Goal: Transaction & Acquisition: Purchase product/service

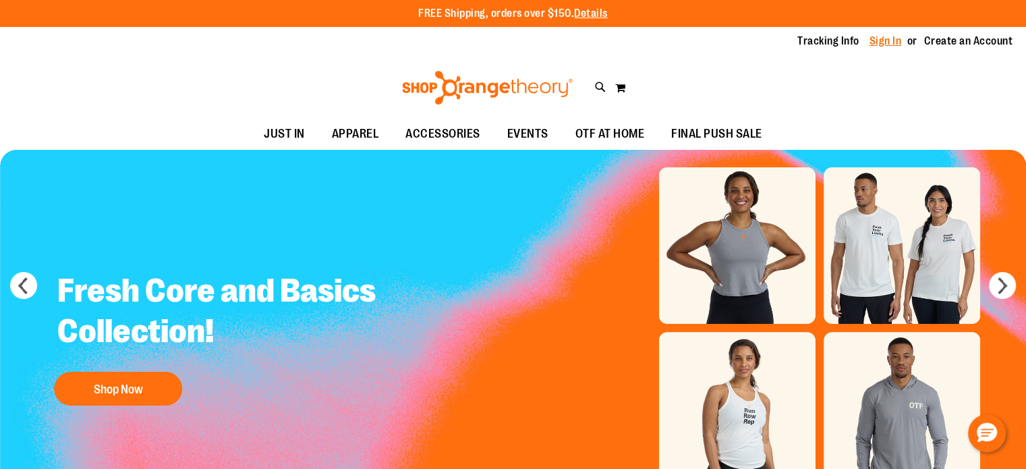
click at [892, 44] on link "Sign In" at bounding box center [885, 41] width 32 height 15
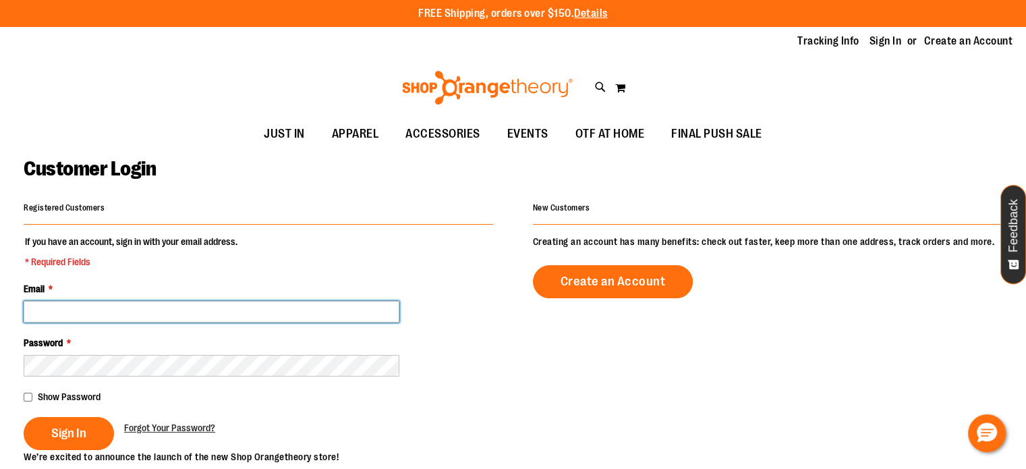
click at [59, 302] on input "Email *" at bounding box center [212, 312] width 376 height 22
type input "**********"
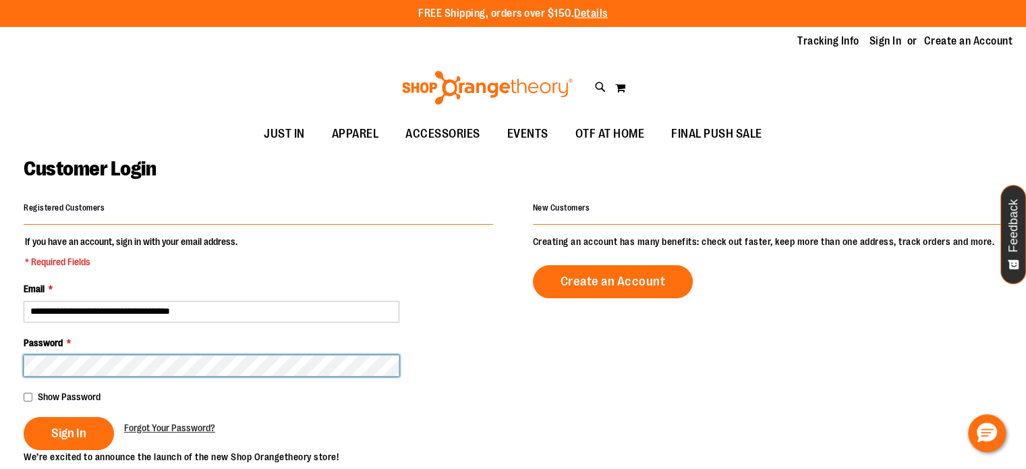
click at [24, 417] on button "Sign In" at bounding box center [69, 433] width 90 height 33
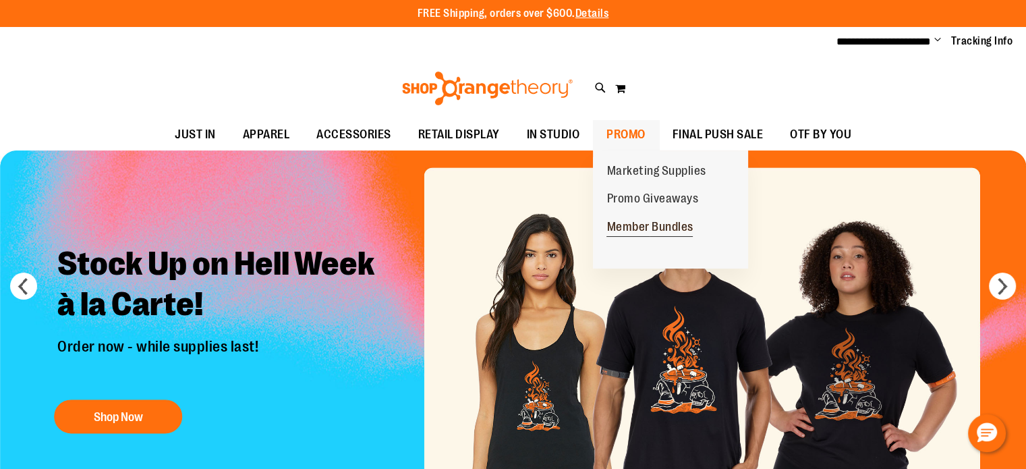
click at [632, 227] on span "Member Bundles" at bounding box center [649, 228] width 86 height 17
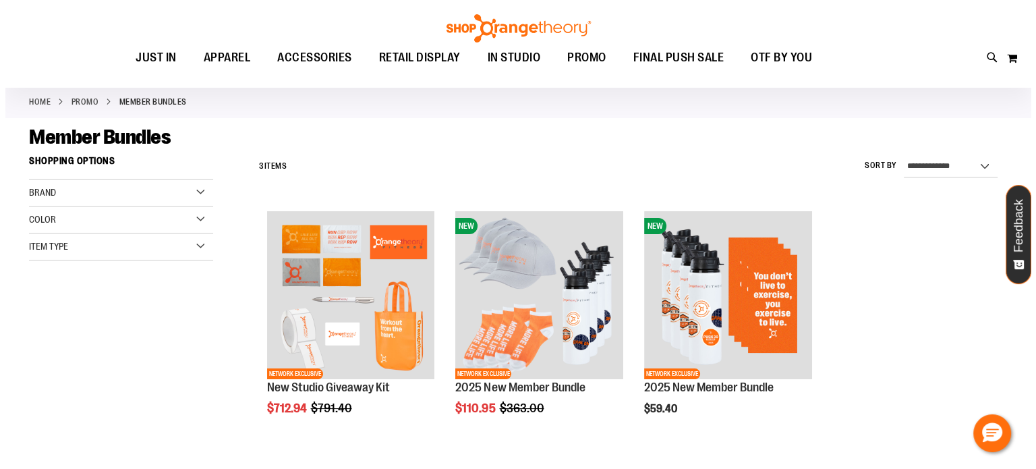
scroll to position [67, 0]
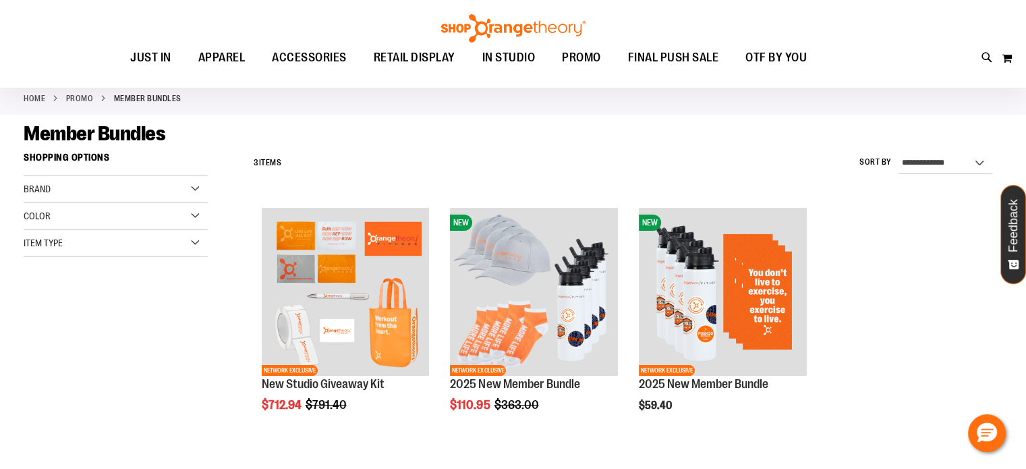
click at [140, 195] on div "Brand" at bounding box center [116, 189] width 184 height 27
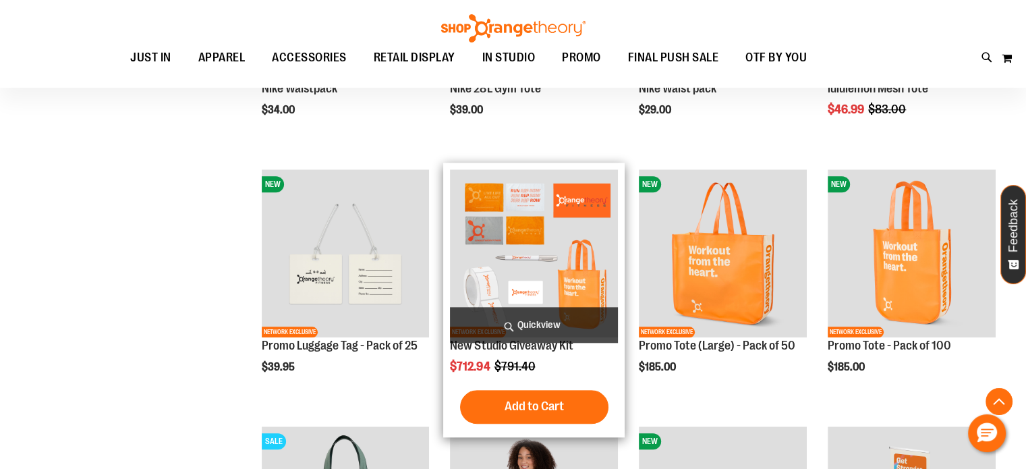
scroll to position [1415, 0]
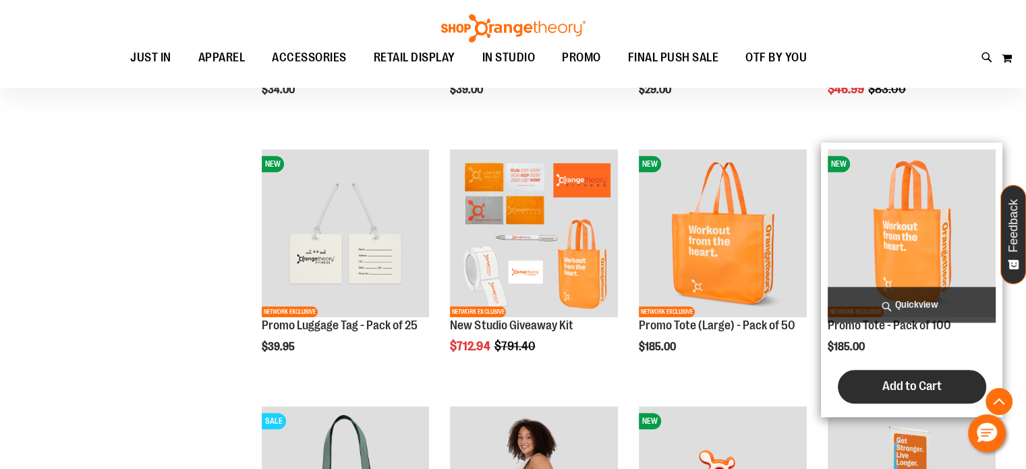
click at [911, 382] on span "Add to Cart" at bounding box center [911, 385] width 59 height 15
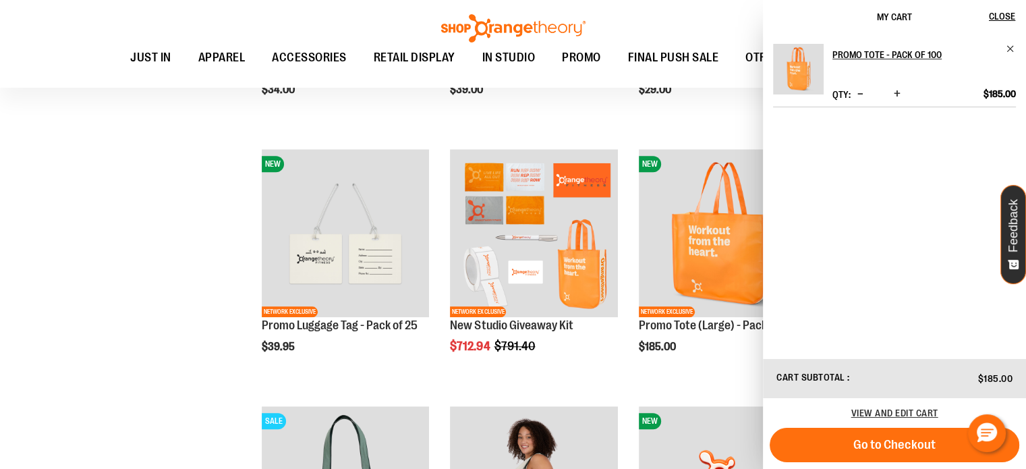
click at [55, 251] on div "**********" at bounding box center [513, 293] width 978 height 2939
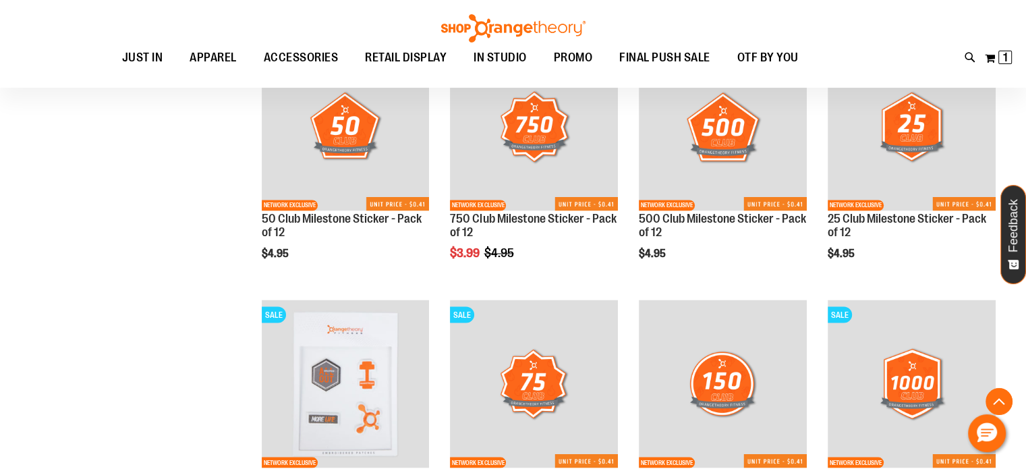
scroll to position [2359, 0]
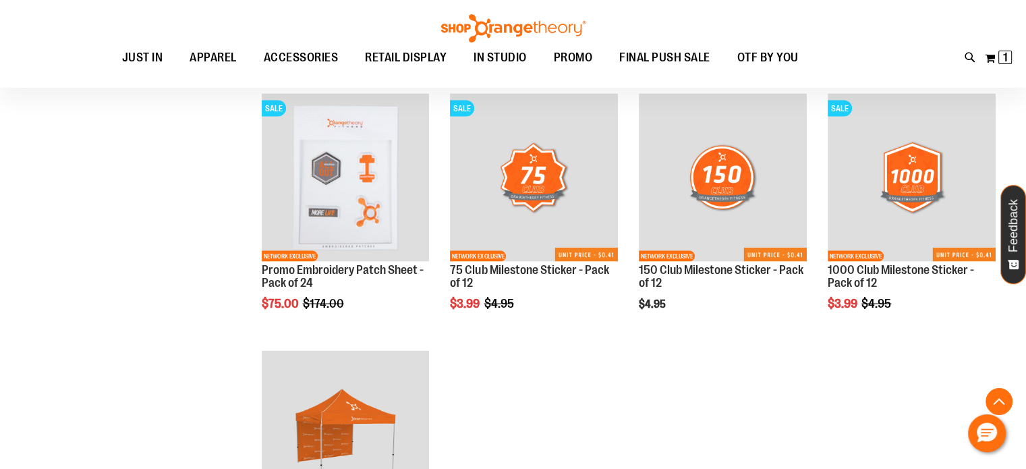
scroll to position [2561, 0]
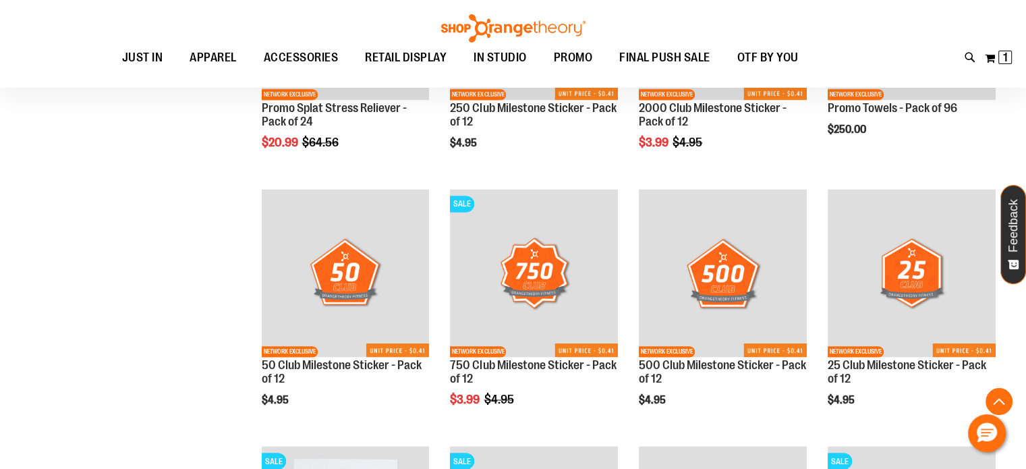
scroll to position [2157, 0]
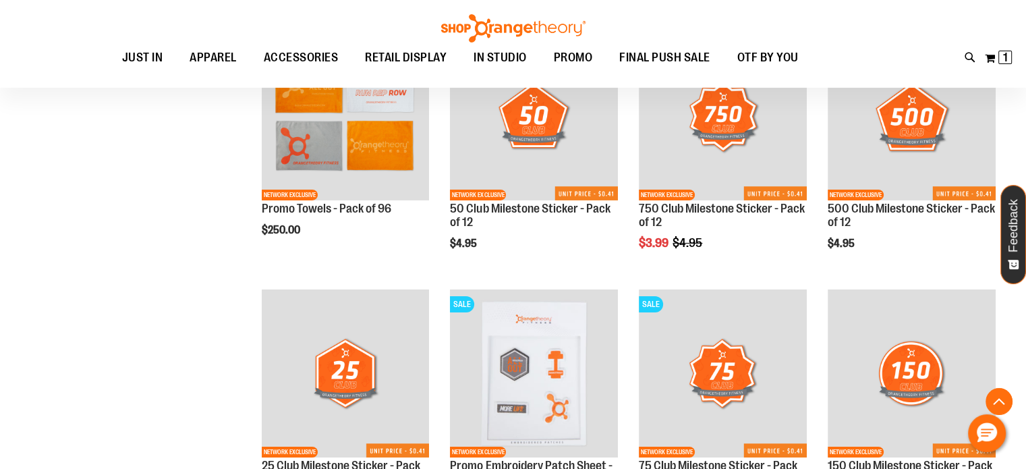
scroll to position [4584, 0]
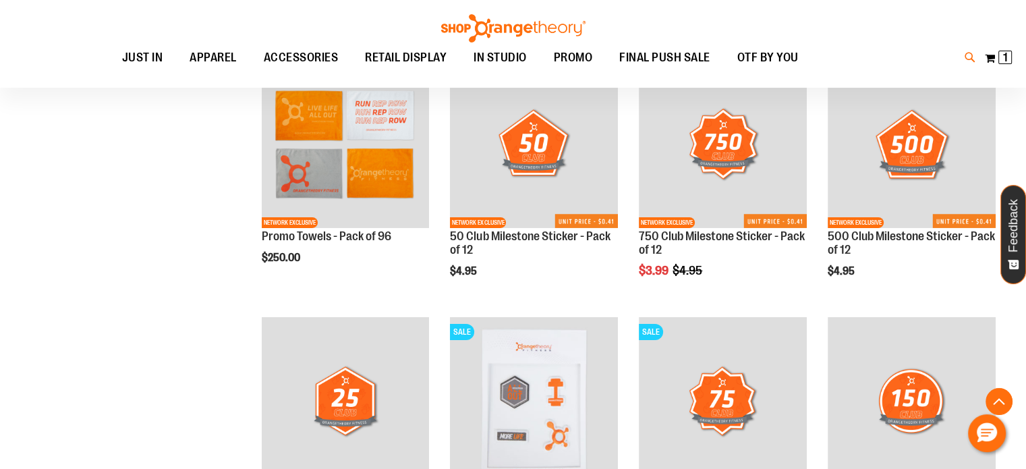
click at [965, 56] on icon at bounding box center [969, 58] width 11 height 16
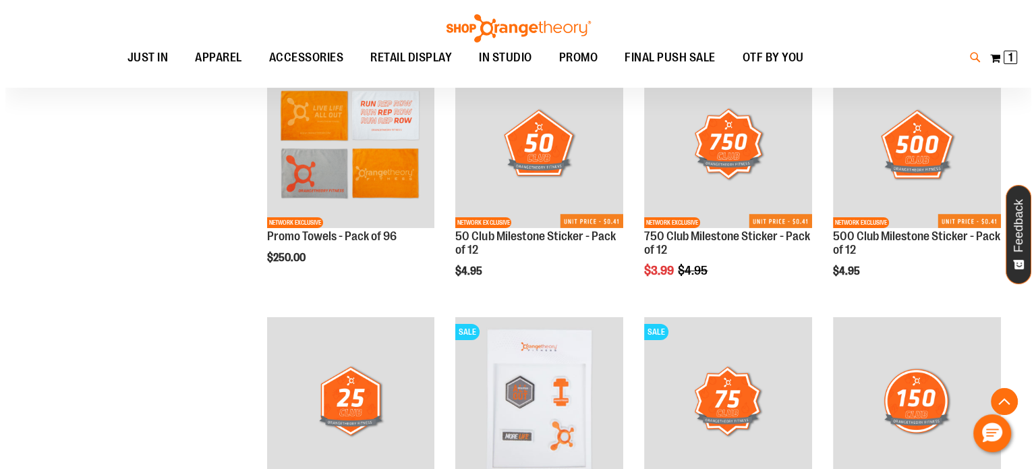
scroll to position [4586, 0]
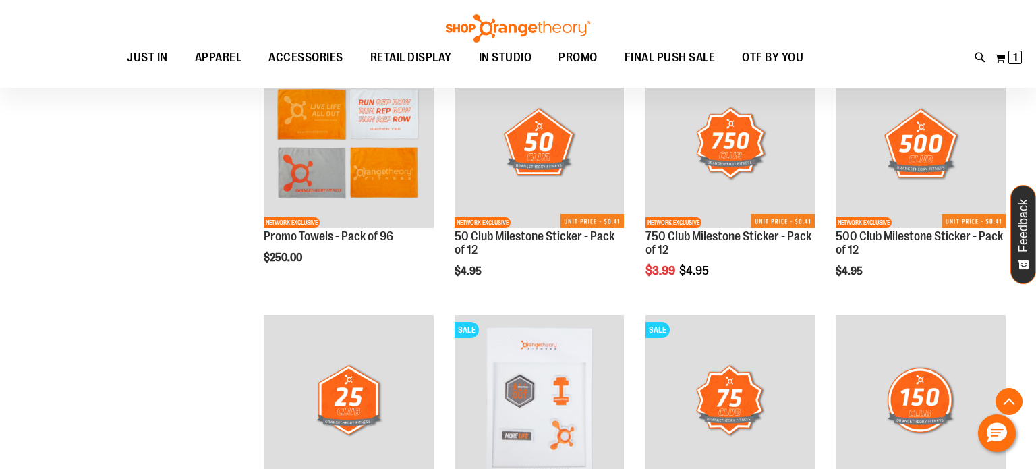
type input "*"
type input "**********"
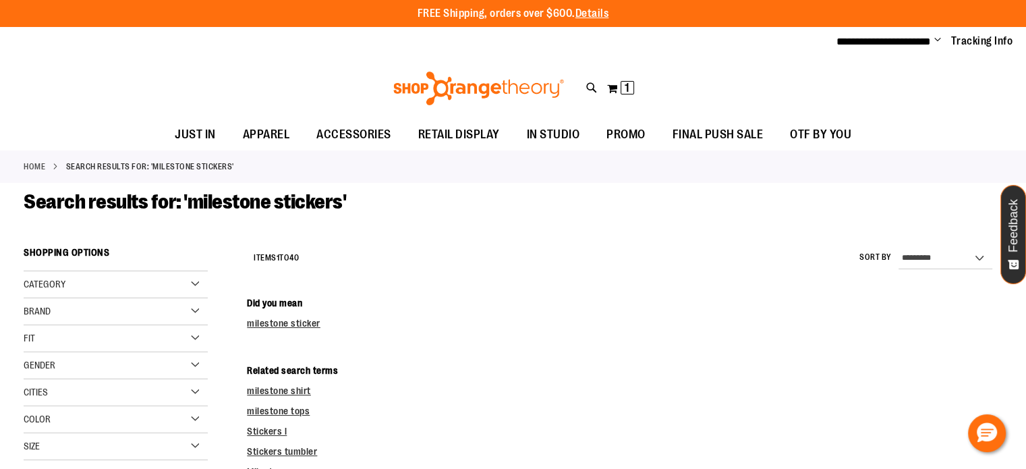
drag, startPoint x: 270, startPoint y: 321, endPoint x: 368, endPoint y: 320, distance: 98.4
click at [270, 321] on link "milestone sticker" at bounding box center [283, 323] width 73 height 11
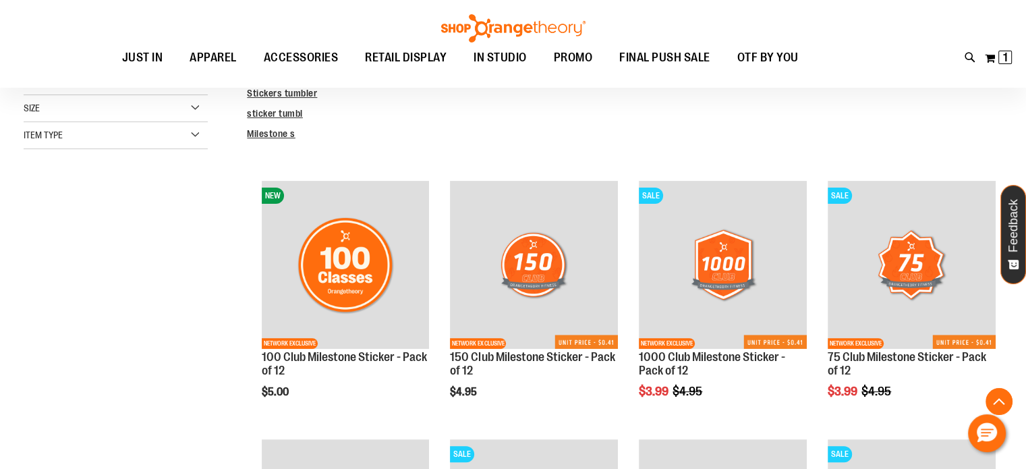
scroll to position [404, 0]
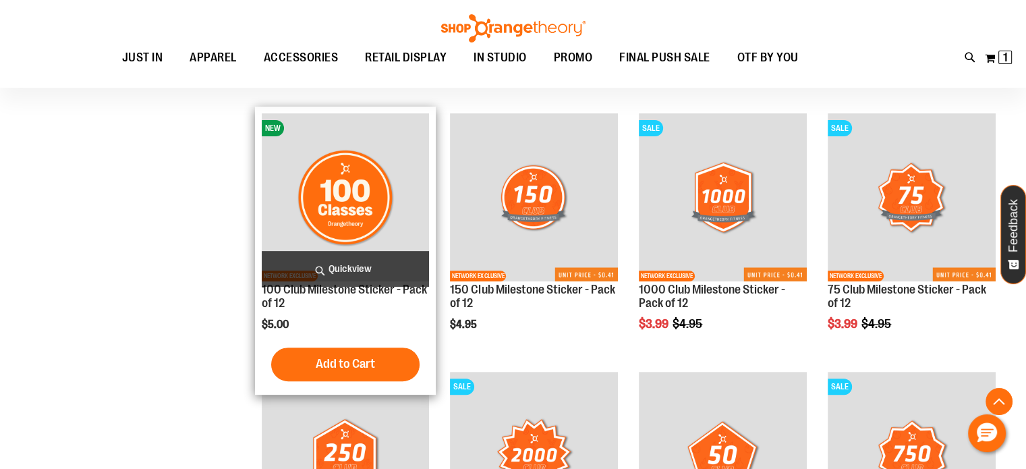
click at [343, 366] on span "Add to Cart" at bounding box center [345, 363] width 59 height 15
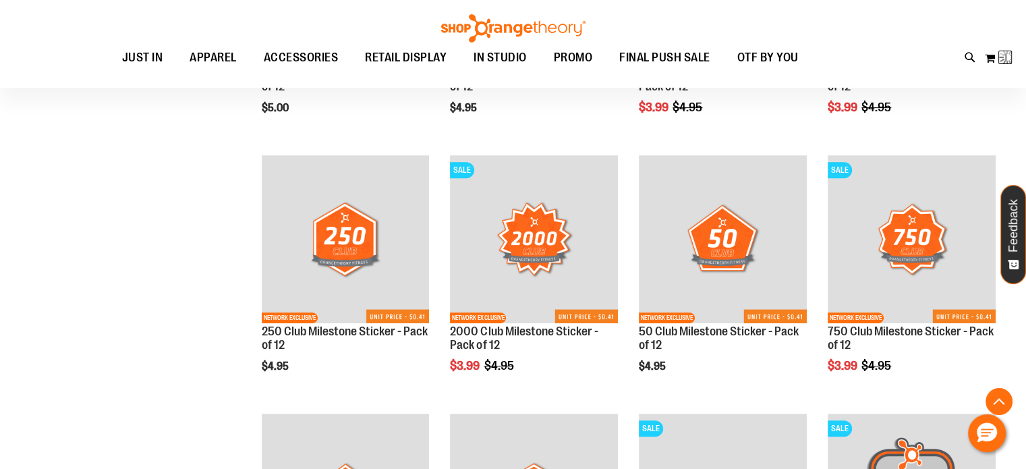
scroll to position [674, 0]
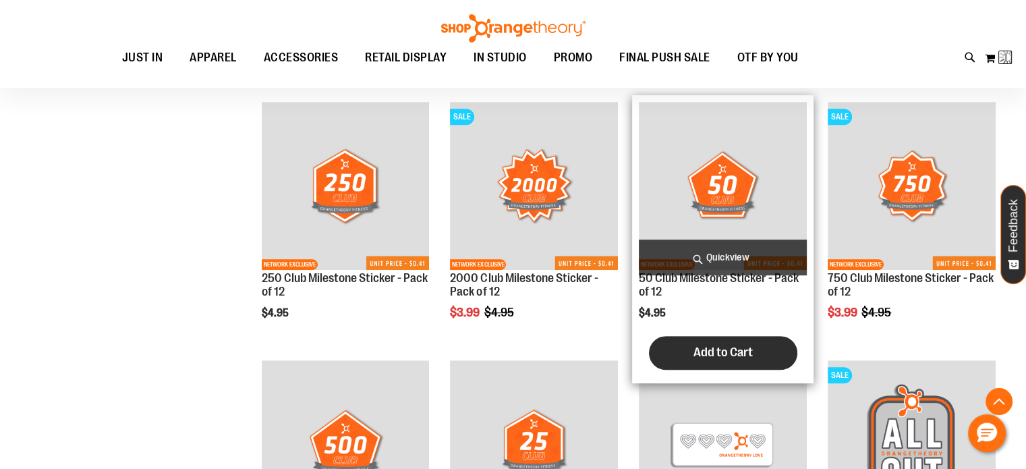
click at [707, 347] on span "Add to Cart" at bounding box center [722, 352] width 59 height 15
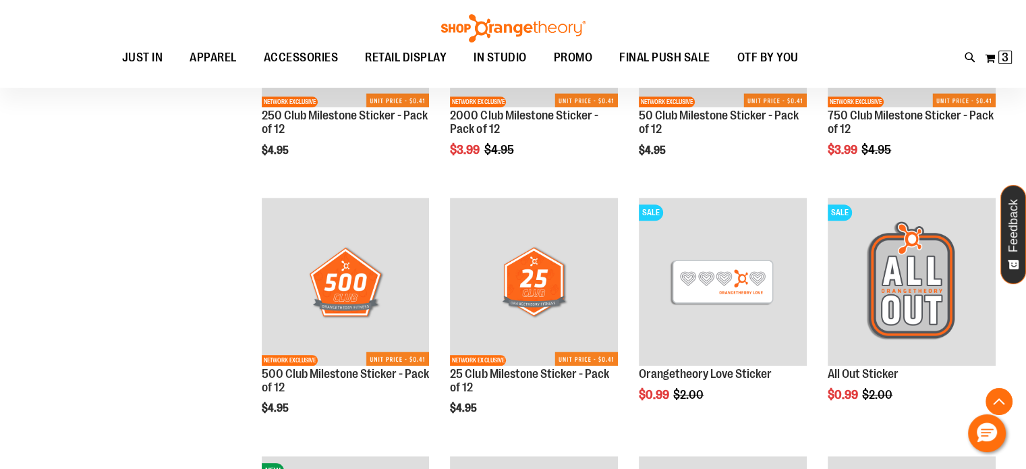
scroll to position [876, 0]
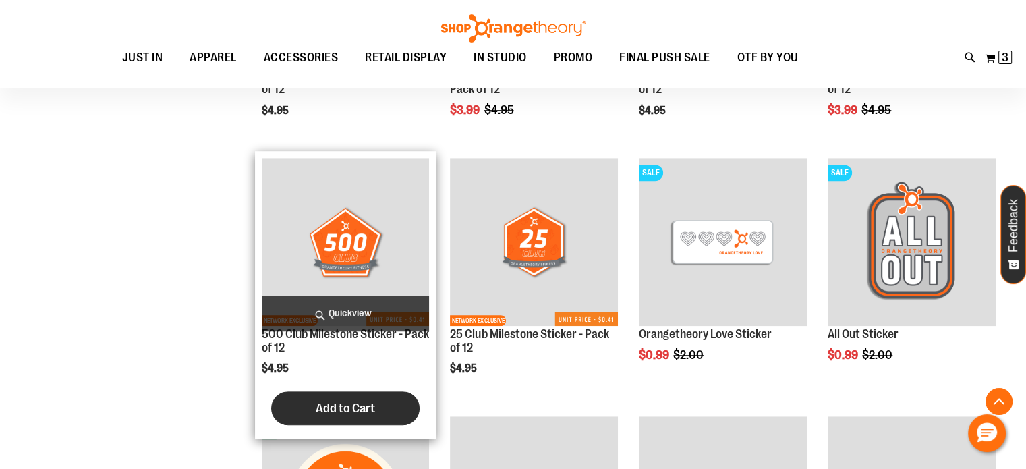
click at [353, 404] on span "Add to Cart" at bounding box center [345, 407] width 59 height 15
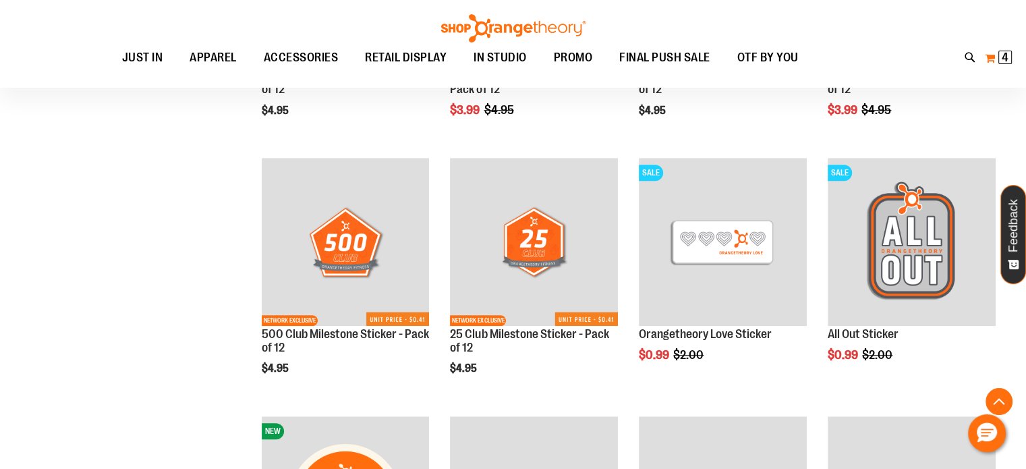
click at [1007, 59] on span "4" at bounding box center [1004, 57] width 7 height 13
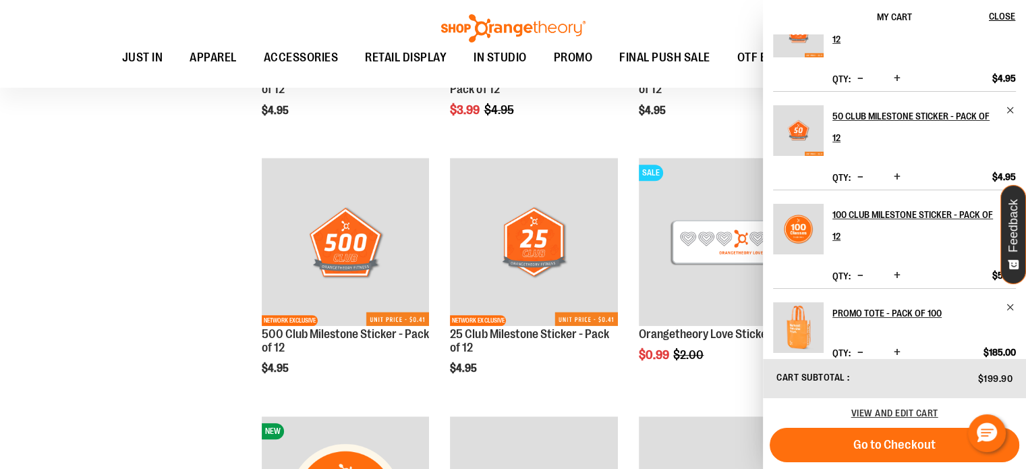
scroll to position [54, 0]
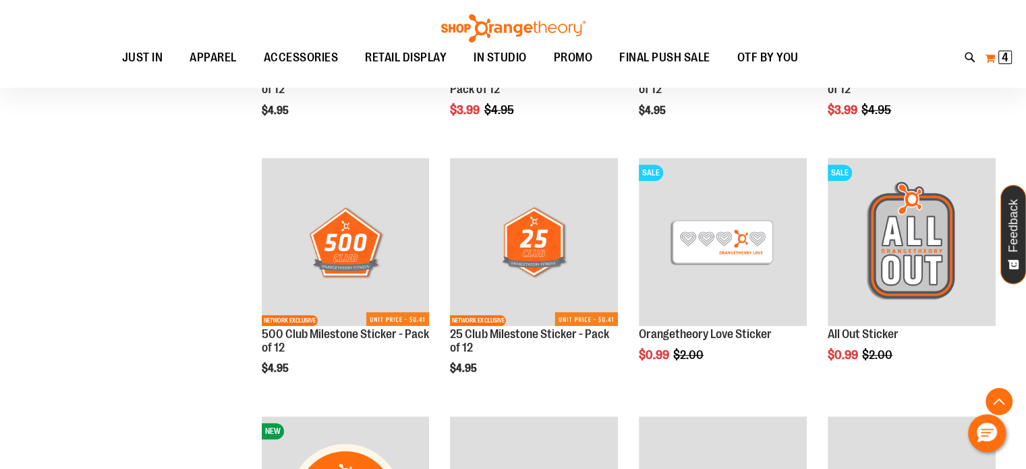
click at [1004, 58] on span "4" at bounding box center [1004, 57] width 7 height 13
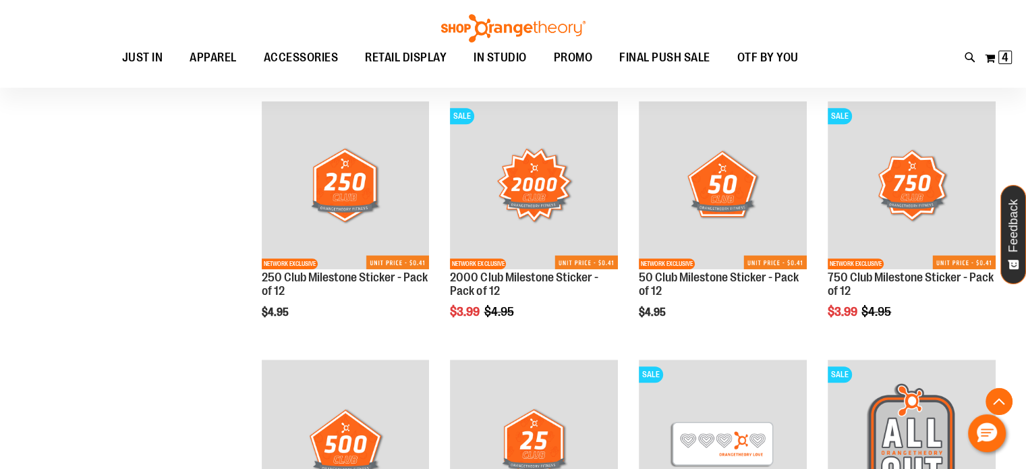
scroll to position [674, 0]
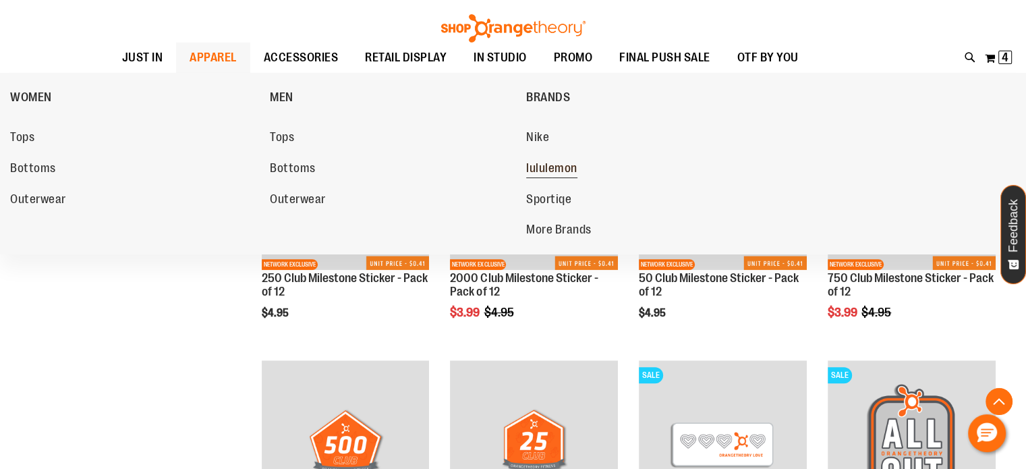
click at [548, 169] on span "lululemon" at bounding box center [551, 169] width 51 height 17
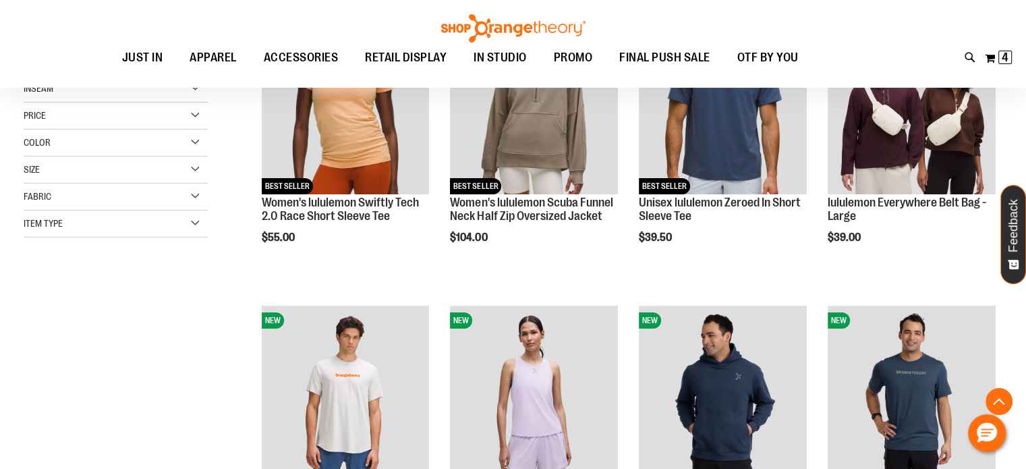
scroll to position [269, 0]
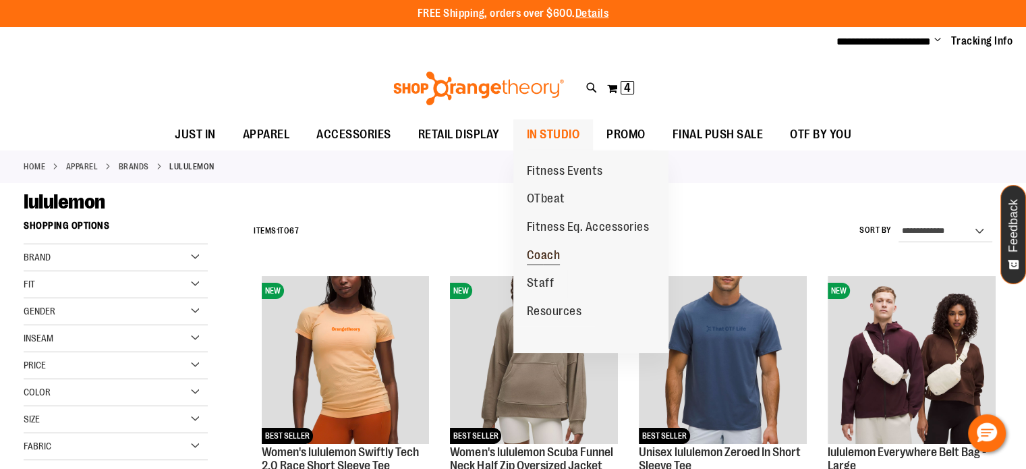
click at [543, 256] on span "Coach" at bounding box center [544, 256] width 34 height 17
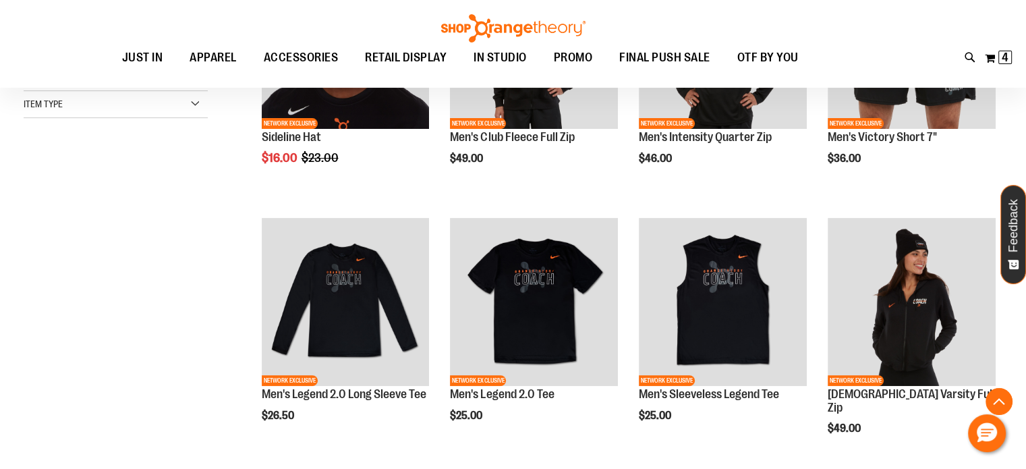
scroll to position [336, 0]
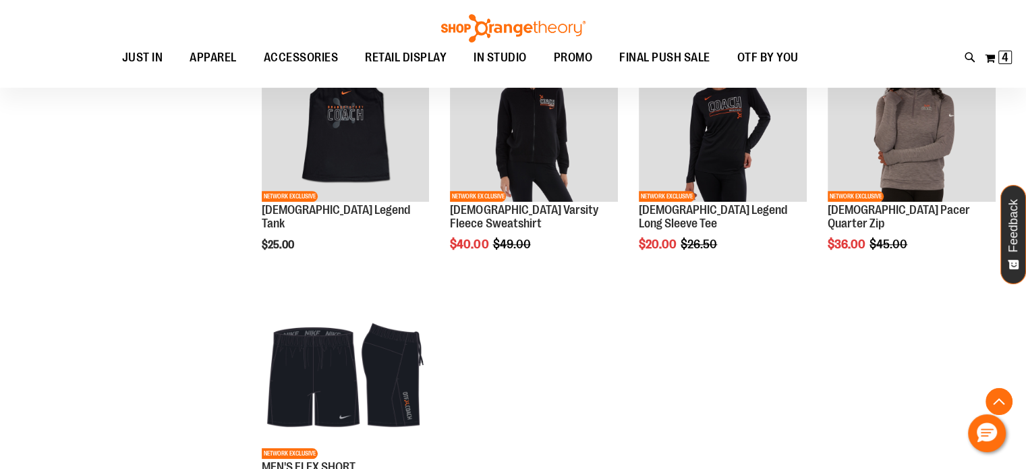
scroll to position [1078, 0]
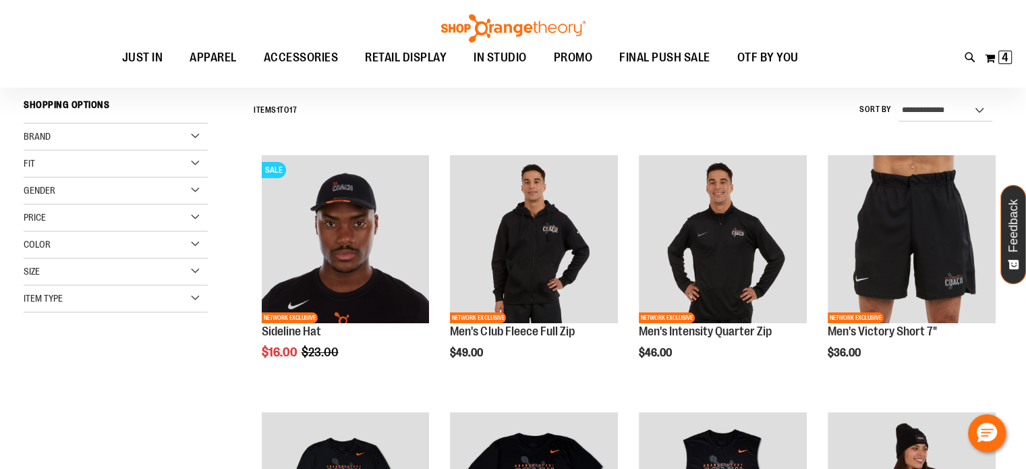
scroll to position [134, 0]
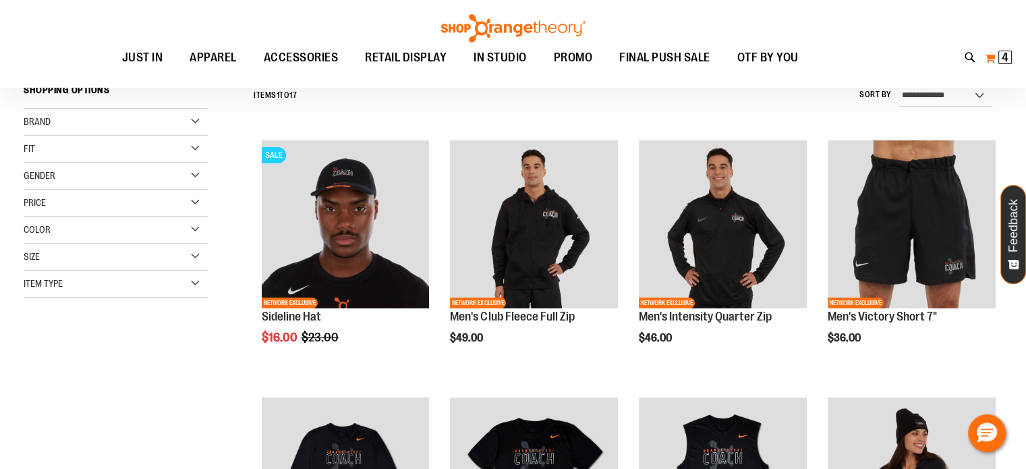
click at [1001, 55] on span "4 4 items" at bounding box center [1004, 57] width 13 height 13
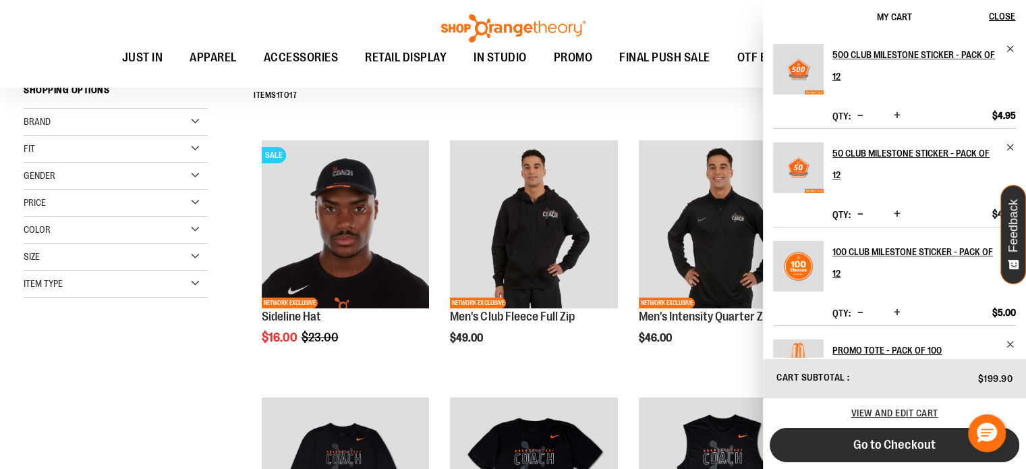
click at [877, 447] on span "Go to Checkout" at bounding box center [894, 444] width 82 height 15
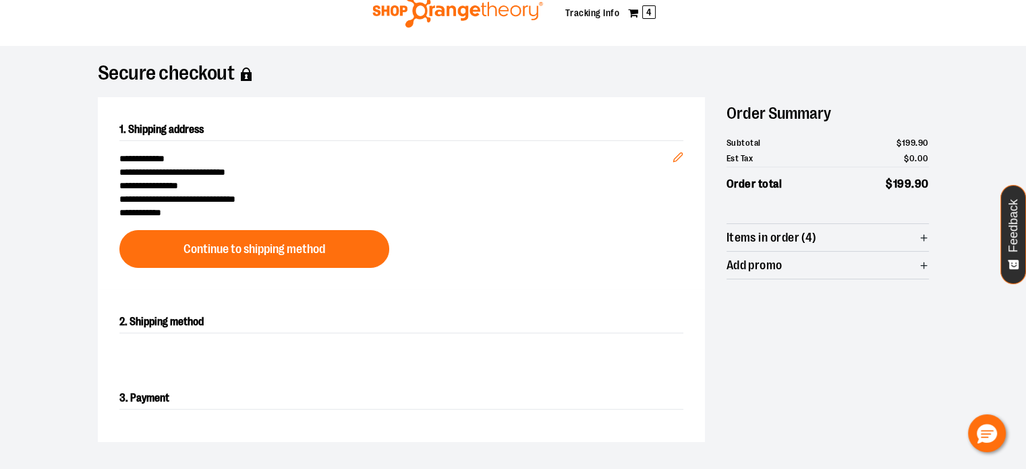
scroll to position [67, 0]
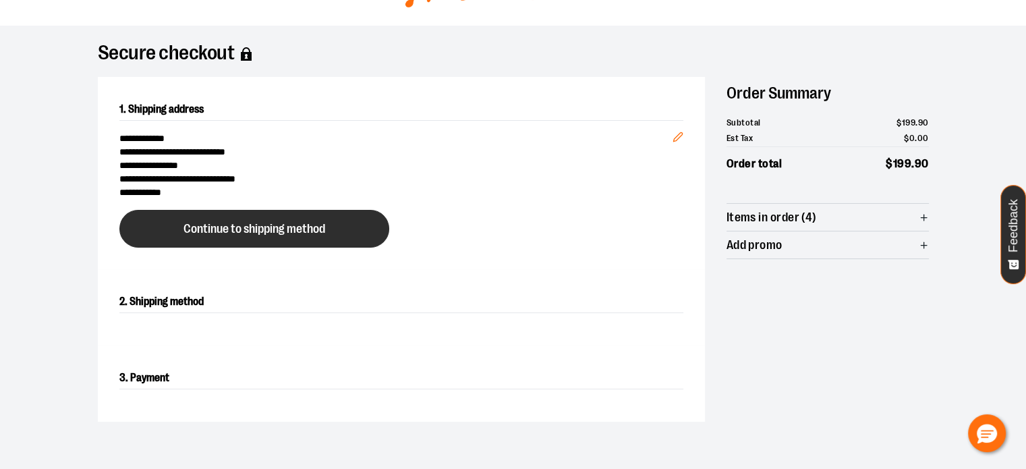
click at [191, 226] on span "Continue to shipping method" at bounding box center [254, 228] width 142 height 13
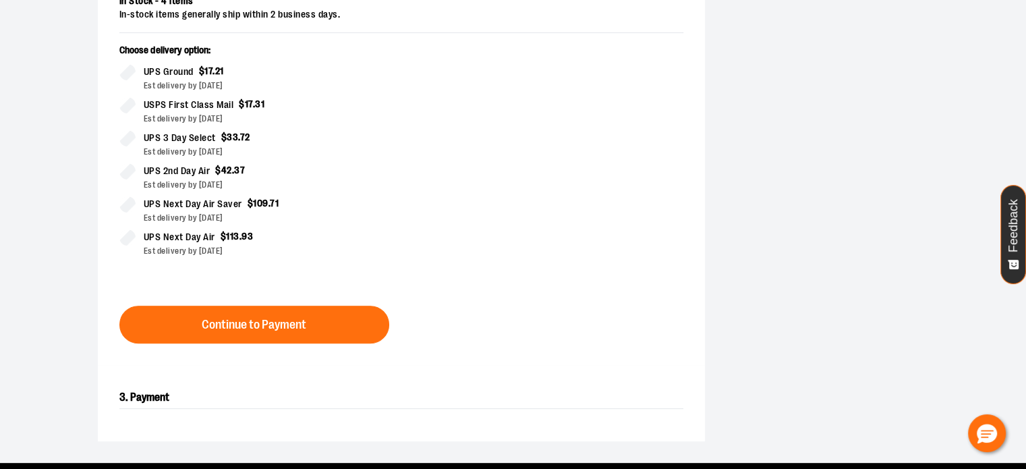
scroll to position [365, 0]
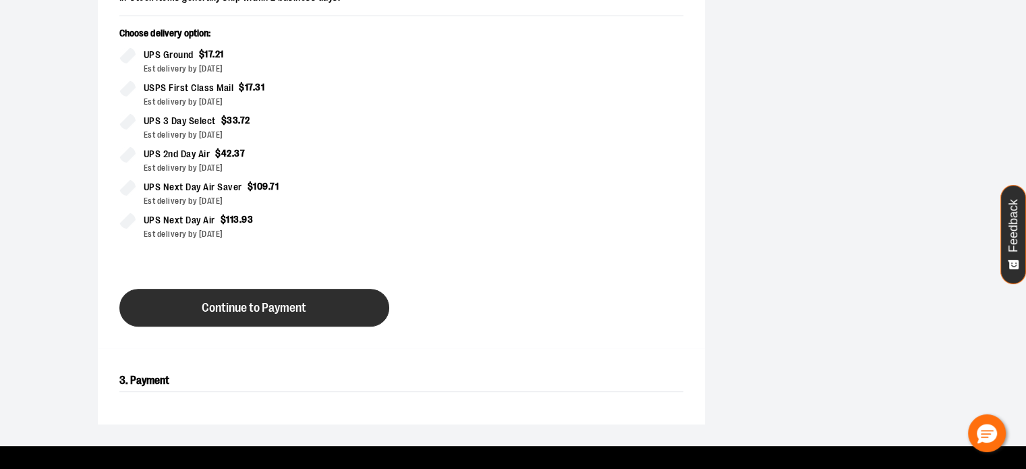
click at [314, 309] on button "Continue to Payment" at bounding box center [254, 308] width 270 height 38
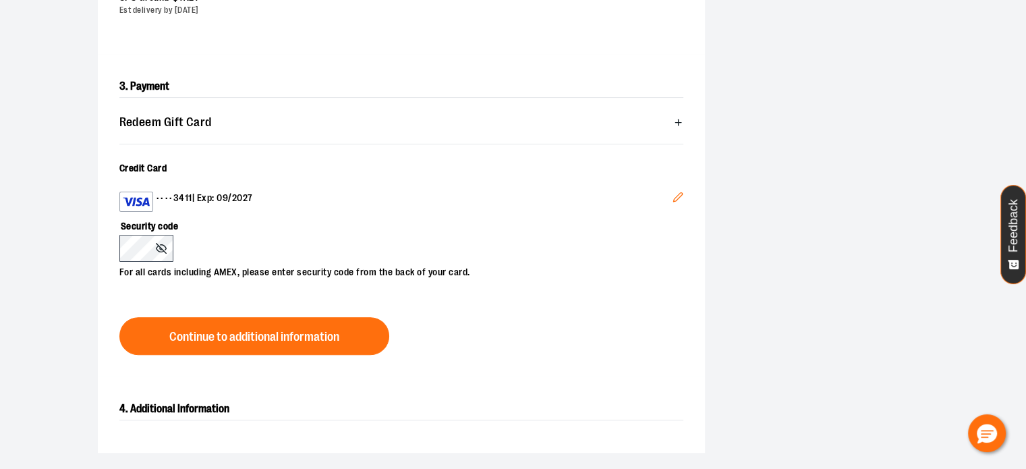
click at [158, 247] on icon at bounding box center [161, 248] width 11 height 11
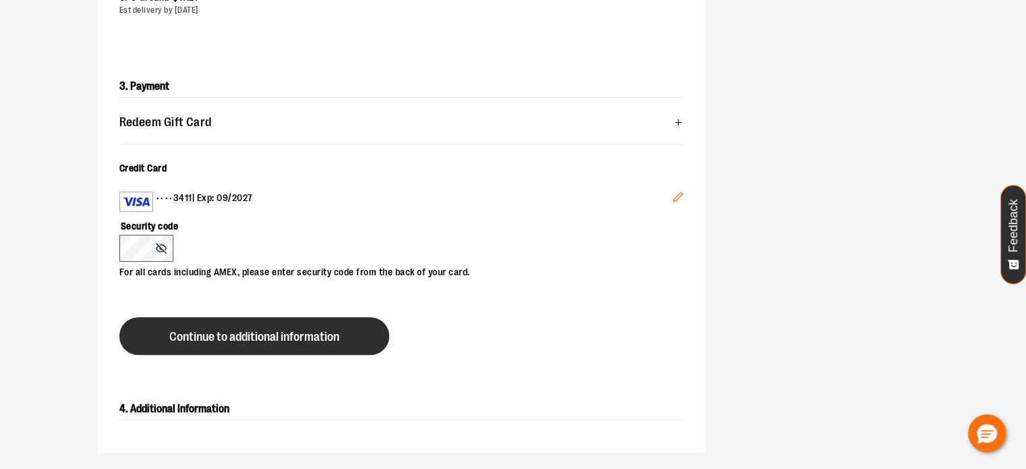
click at [348, 330] on button "Continue to additional information" at bounding box center [254, 336] width 270 height 38
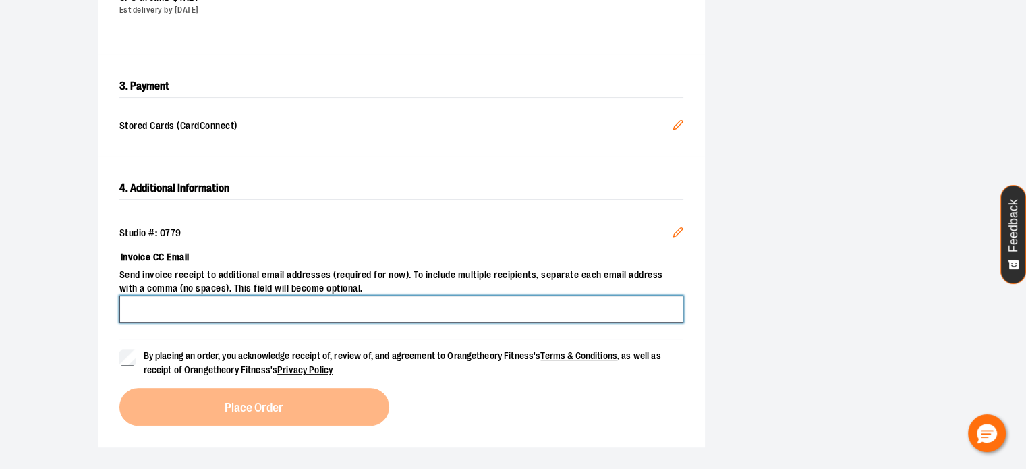
click at [467, 308] on input "Invoice CC Email" at bounding box center [401, 308] width 564 height 27
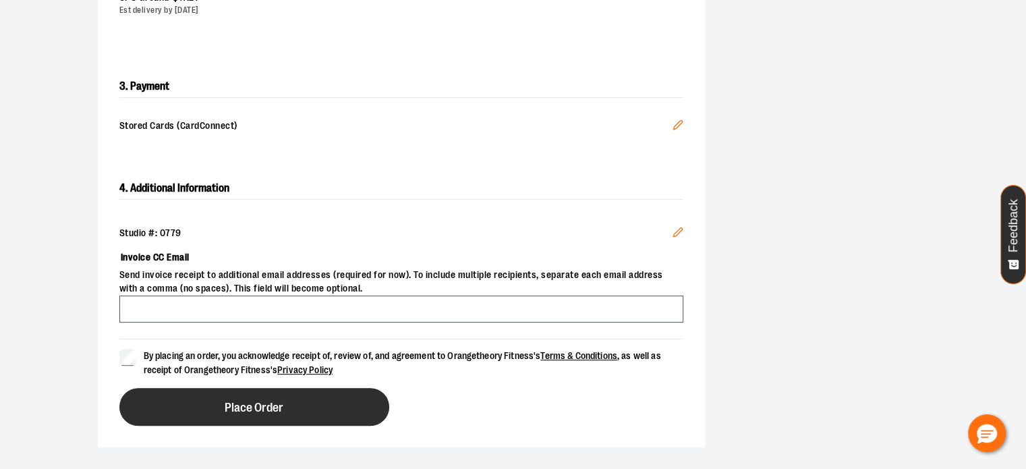
click at [194, 407] on button "Place Order" at bounding box center [254, 407] width 270 height 38
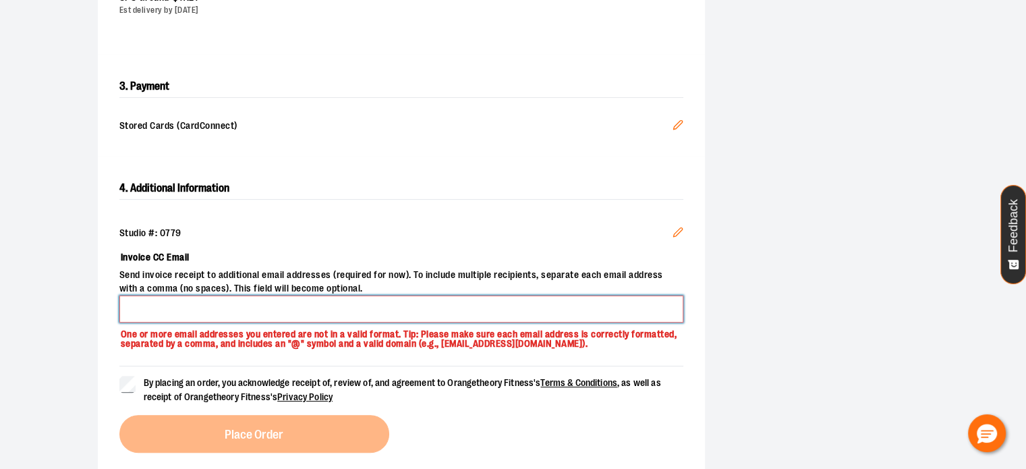
click at [240, 318] on input "Invoice CC Email" at bounding box center [401, 308] width 564 height 27
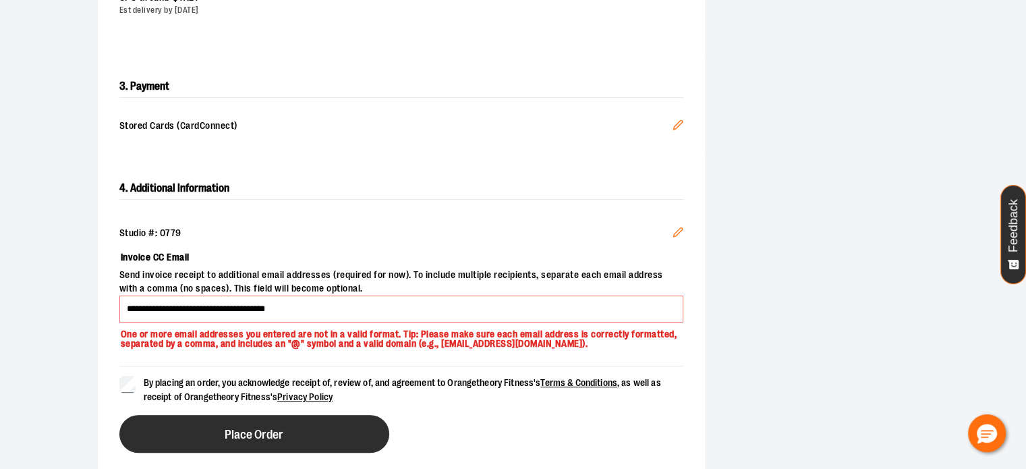
click at [225, 435] on span "Place Order" at bounding box center [254, 434] width 59 height 13
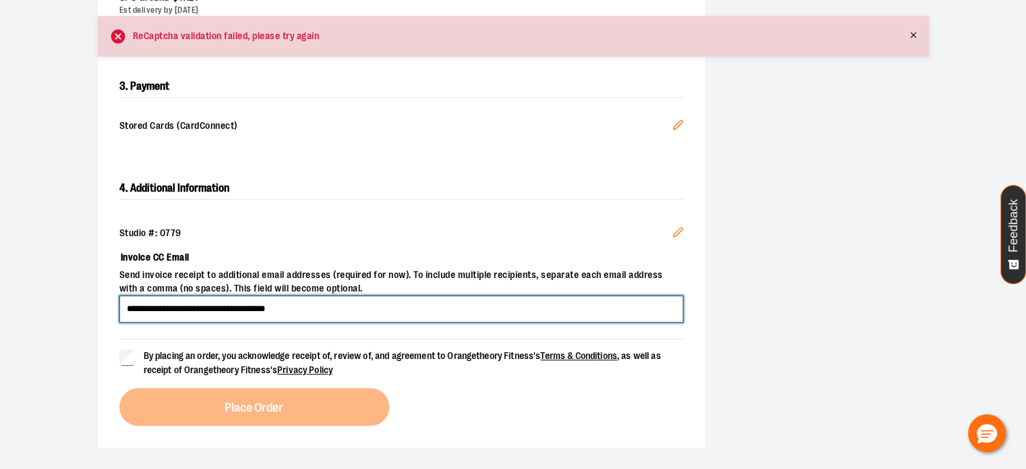
click at [185, 304] on input "**********" at bounding box center [401, 308] width 564 height 27
type input "**********"
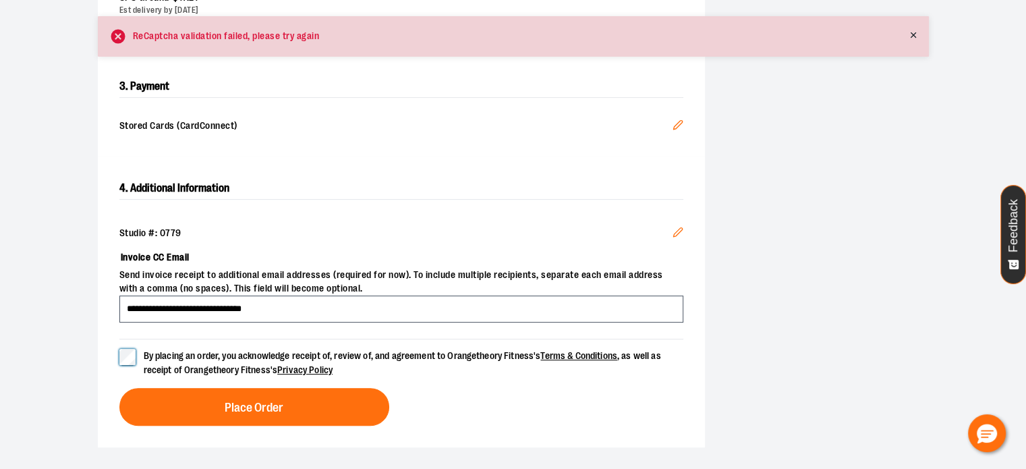
scroll to position [432, 0]
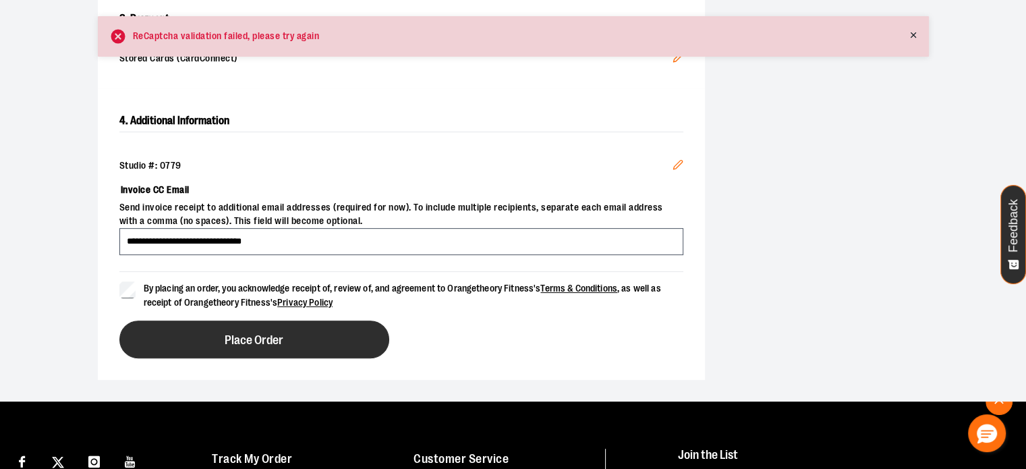
click at [325, 349] on button "Place Order" at bounding box center [254, 339] width 270 height 38
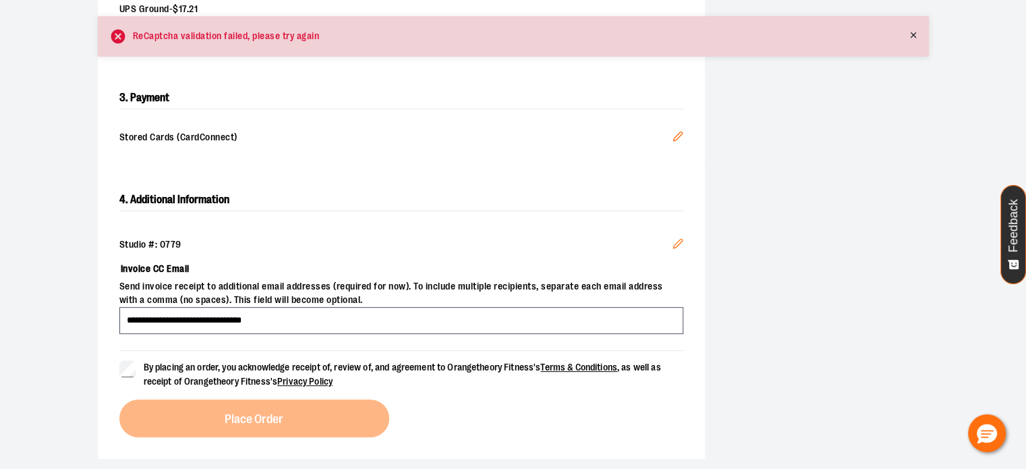
scroll to position [365, 0]
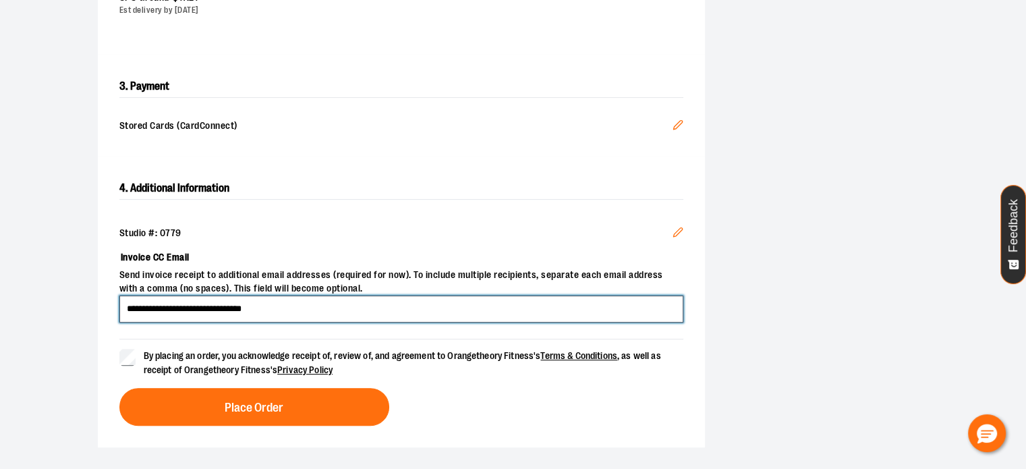
click at [152, 311] on input "**********" at bounding box center [401, 308] width 564 height 27
drag, startPoint x: 287, startPoint y: 315, endPoint x: 0, endPoint y: 297, distance: 287.8
click at [0, 297] on section "**********" at bounding box center [513, 98] width 1026 height 740
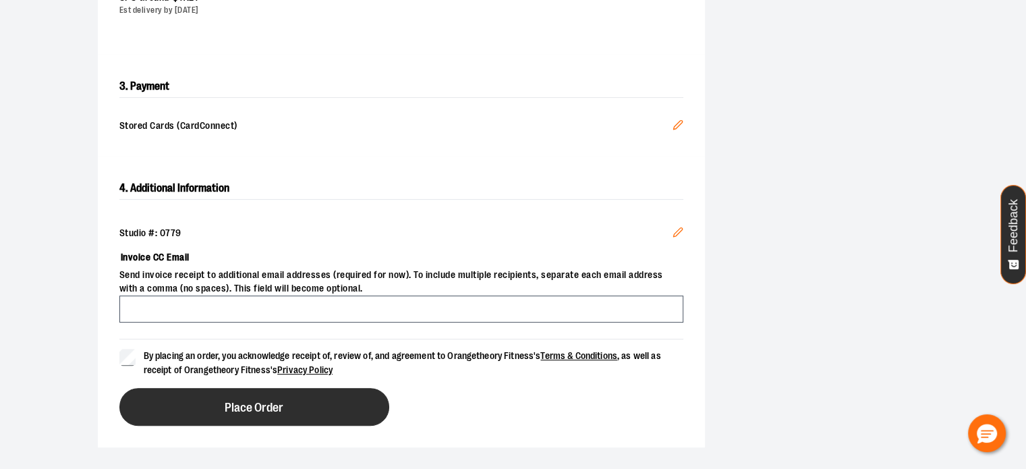
click at [214, 403] on button "Place Order" at bounding box center [254, 407] width 270 height 38
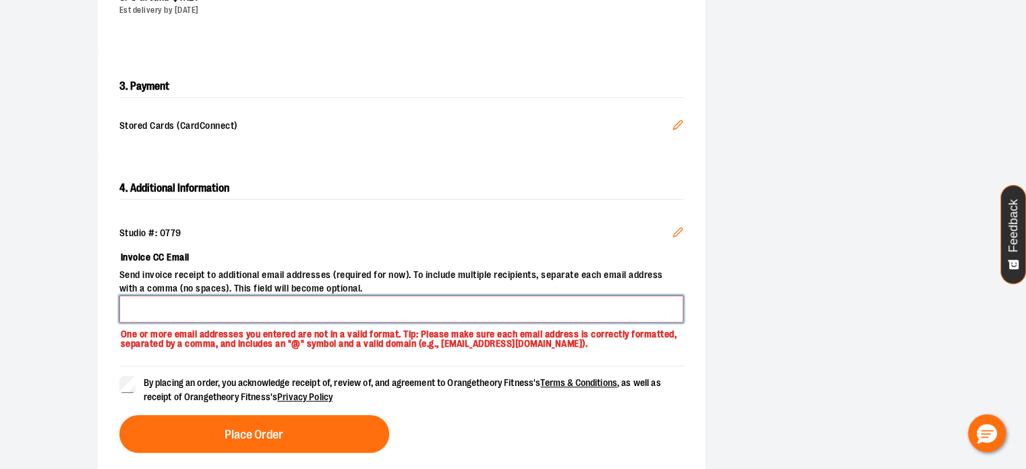
click at [154, 311] on input "Invoice CC Email" at bounding box center [401, 308] width 564 height 27
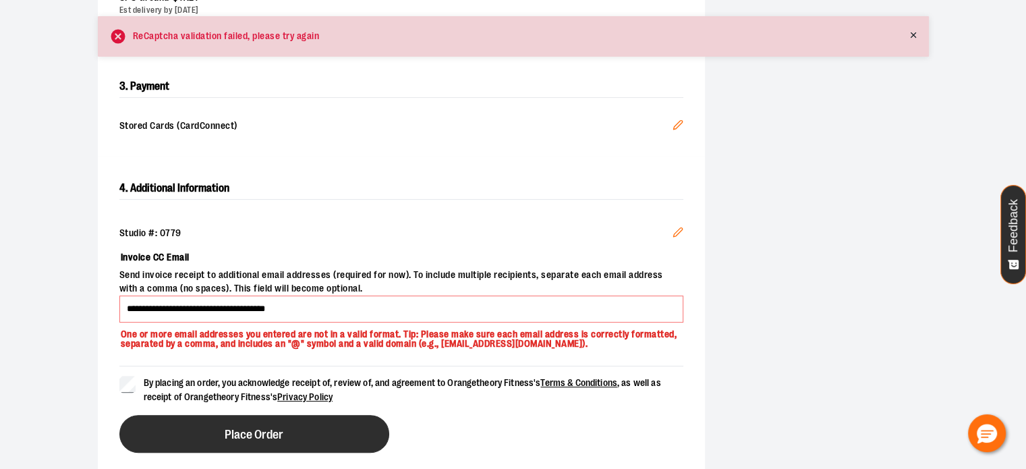
click at [171, 419] on button "Place Order" at bounding box center [254, 434] width 270 height 38
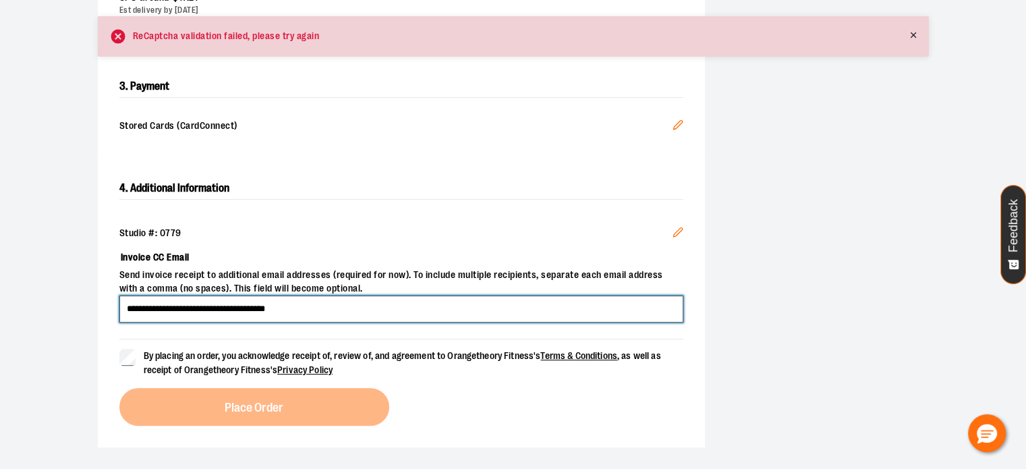
drag, startPoint x: 186, startPoint y: 304, endPoint x: 50, endPoint y: 330, distance: 138.6
click at [50, 330] on div "**********" at bounding box center [513, 98] width 971 height 740
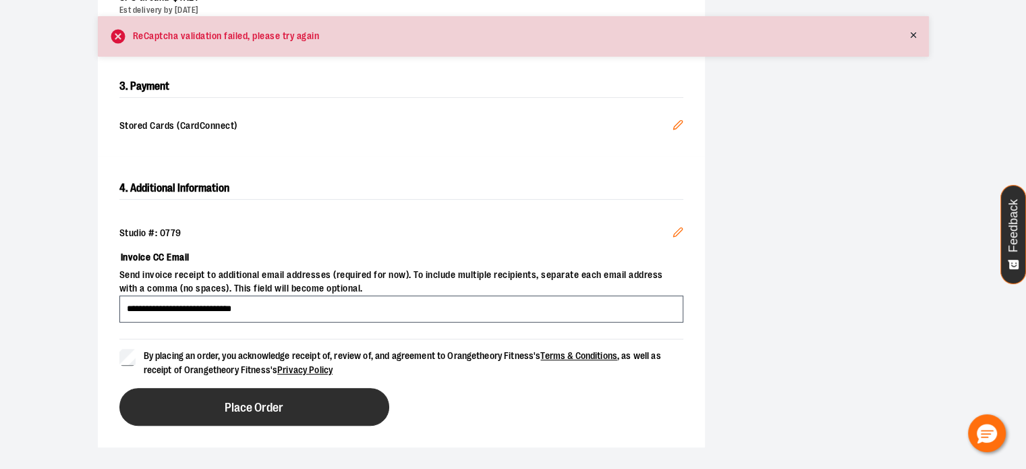
click at [162, 400] on button "Place Order" at bounding box center [254, 407] width 270 height 38
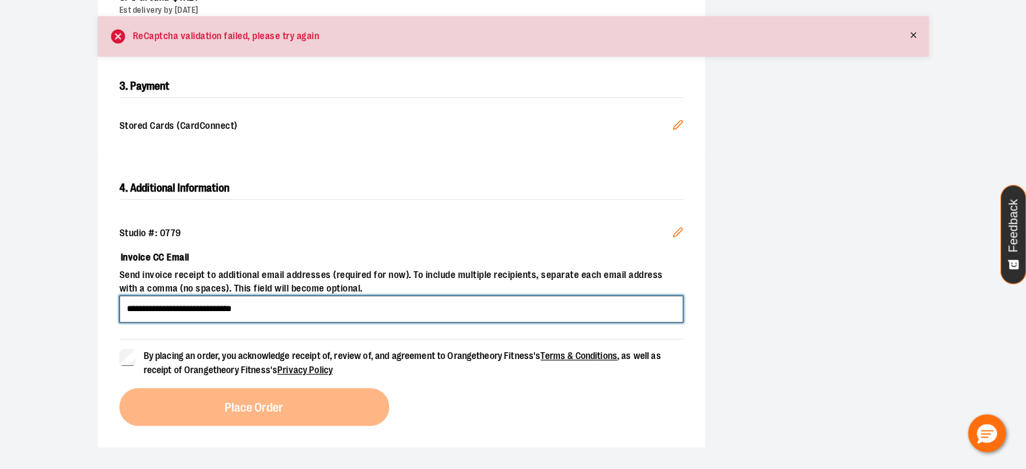
click at [142, 307] on input "**********" at bounding box center [401, 308] width 564 height 27
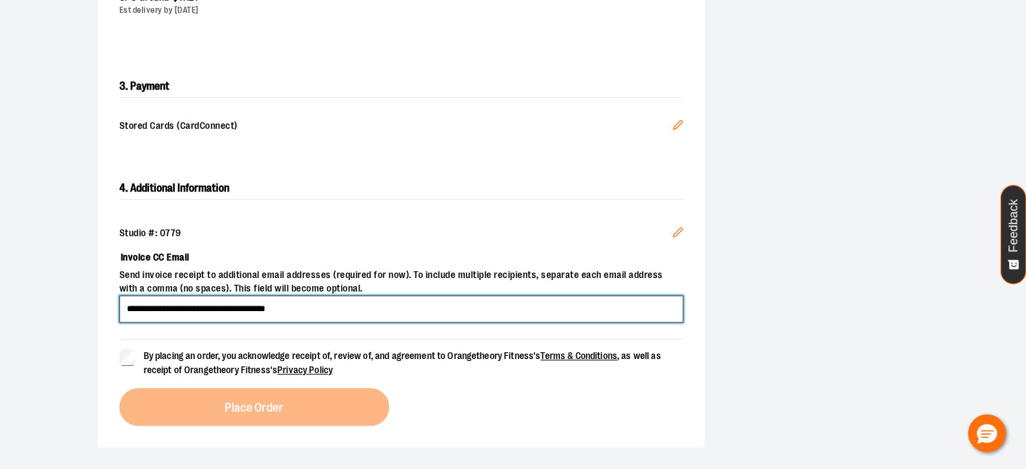
type input "**********"
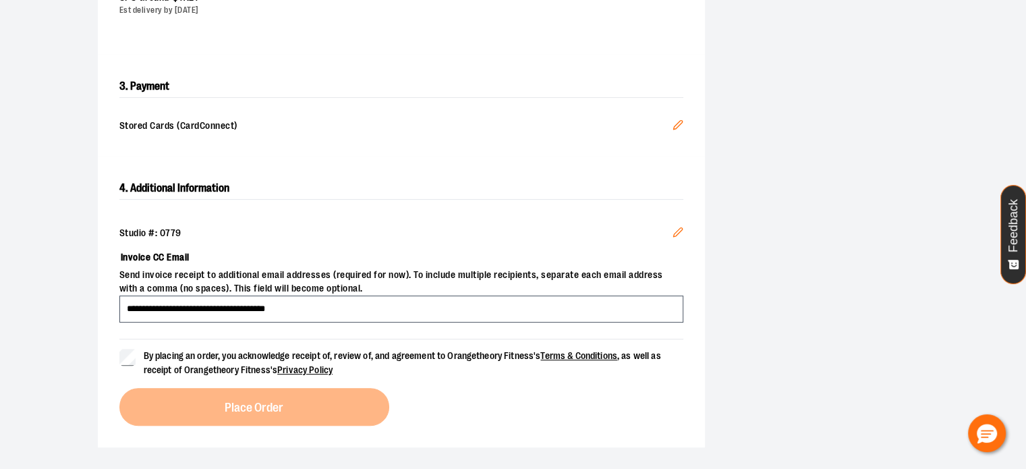
click at [735, 302] on div "**********" at bounding box center [513, 113] width 831 height 667
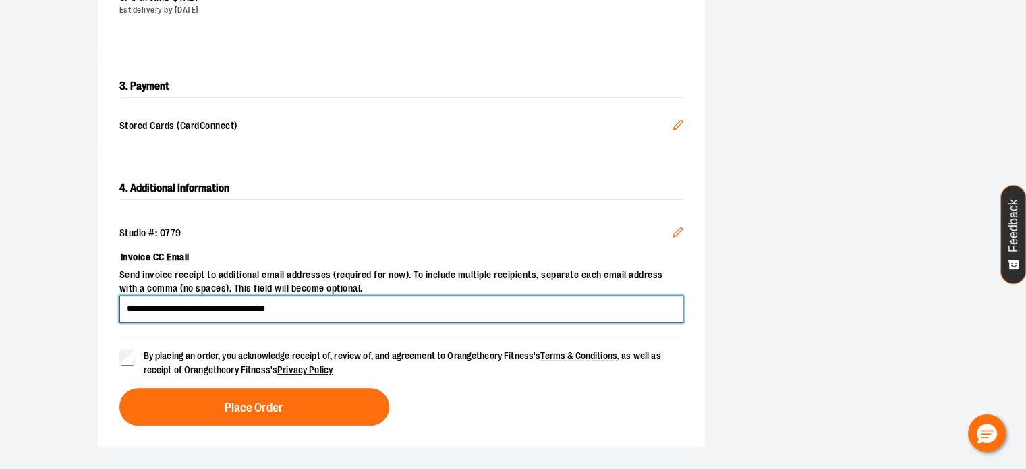
click at [336, 311] on input "**********" at bounding box center [401, 308] width 564 height 27
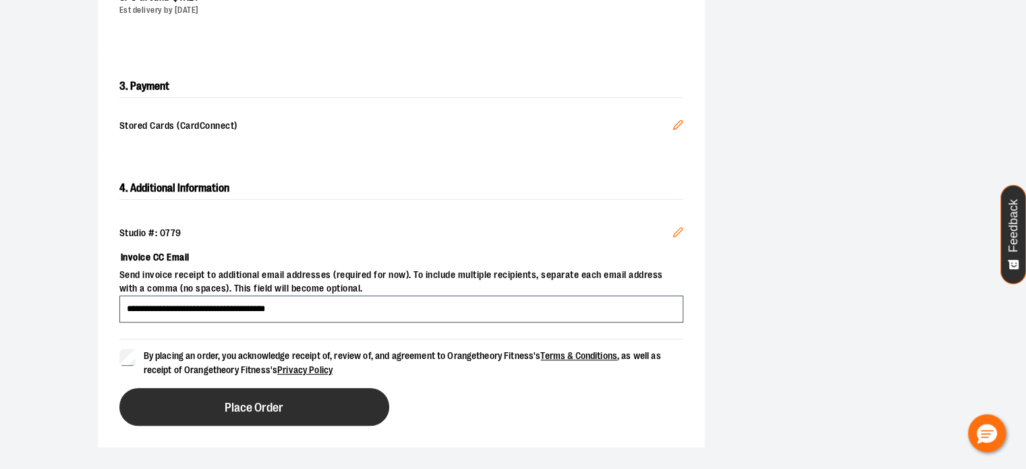
click at [310, 406] on button "Place Order" at bounding box center [254, 407] width 270 height 38
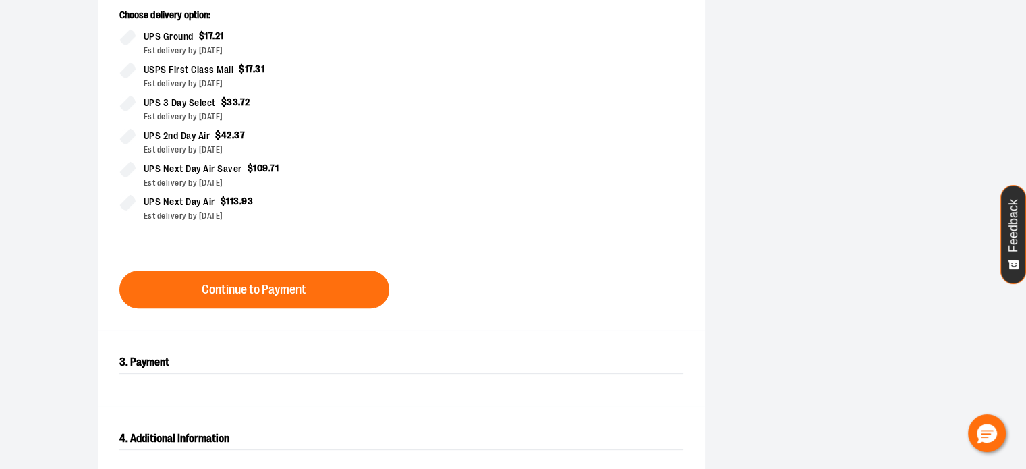
scroll to position [405, 0]
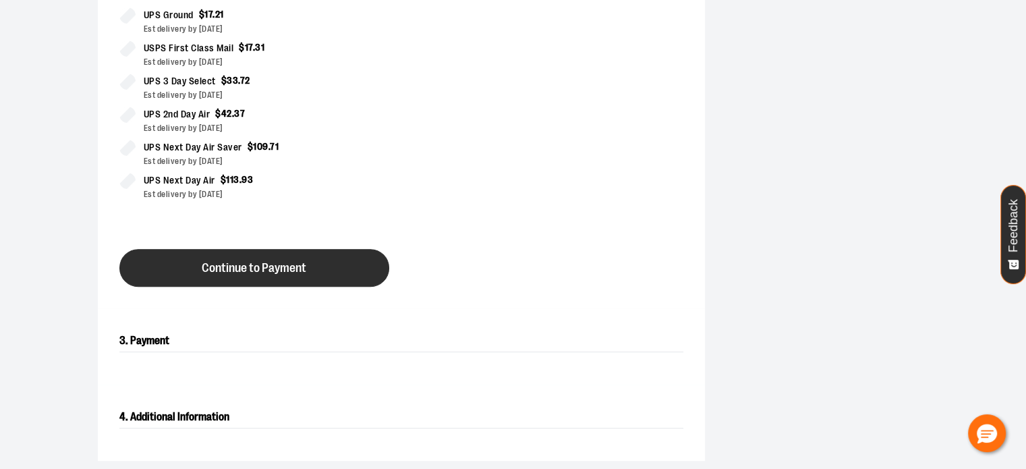
click at [307, 285] on button "Continue to Payment" at bounding box center [254, 268] width 270 height 38
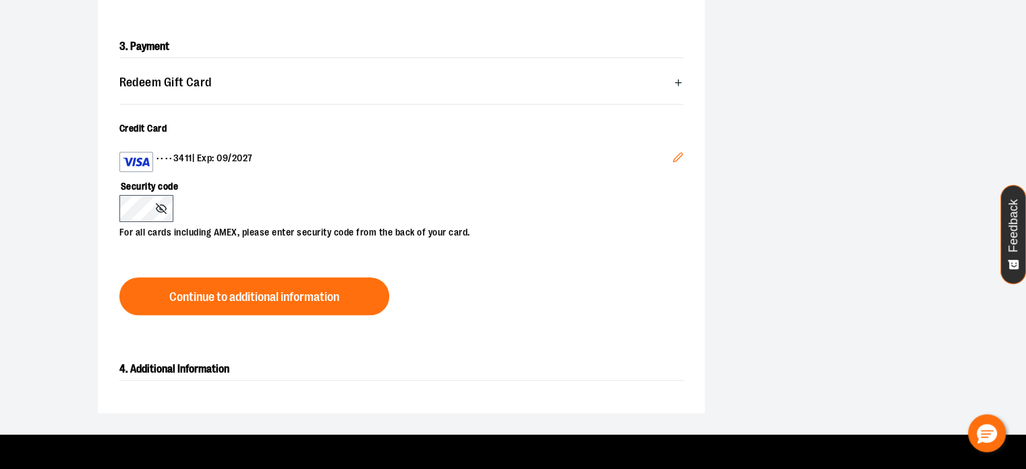
click at [743, 309] on div "**********" at bounding box center [513, 76] width 831 height 673
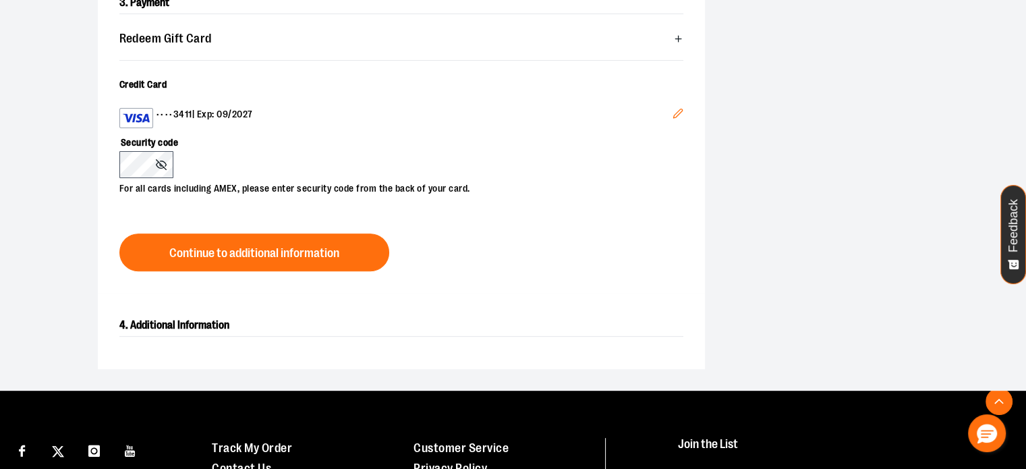
scroll to position [472, 0]
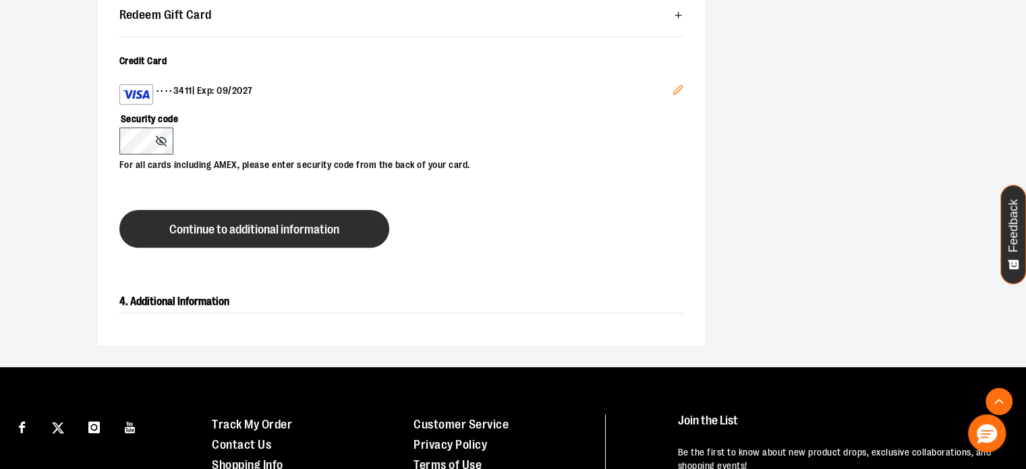
click at [290, 240] on button "Continue to additional information" at bounding box center [254, 229] width 270 height 38
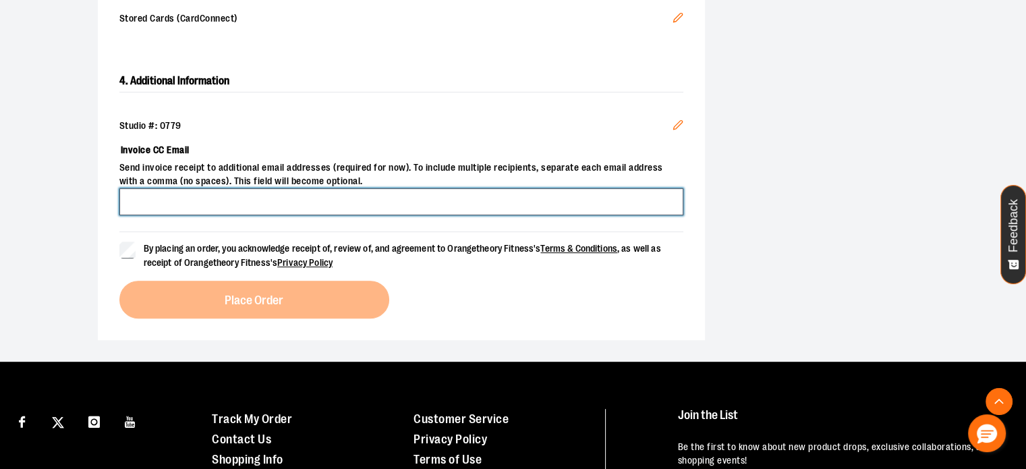
click at [497, 197] on input "Invoice CC Email" at bounding box center [401, 201] width 564 height 27
type input "**********"
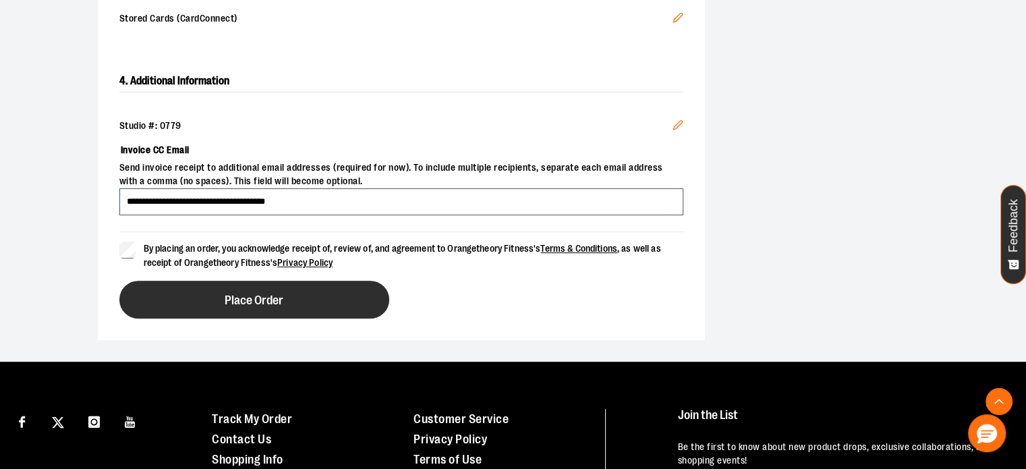
click at [170, 294] on button "Place Order" at bounding box center [254, 299] width 270 height 38
